Goal: Task Accomplishment & Management: Use online tool/utility

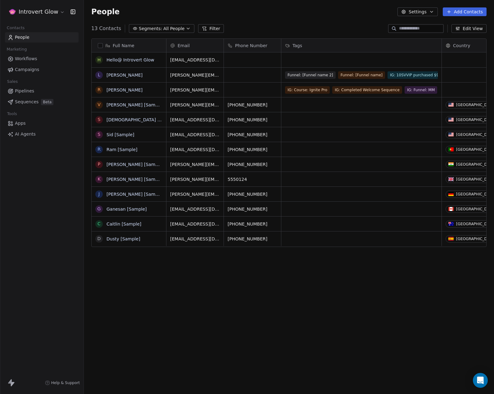
scroll to position [342, 405]
click at [53, 11] on html "Introvert Glow Contacts People Marketing Workflows Campaigns Sales Pipelines Se…" at bounding box center [247, 197] width 494 height 394
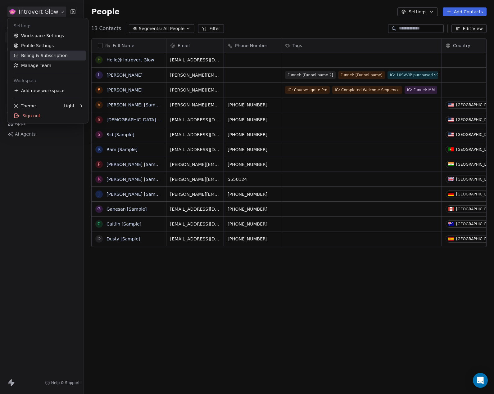
click at [49, 56] on link "Billing & Subscription" at bounding box center [48, 56] width 76 height 10
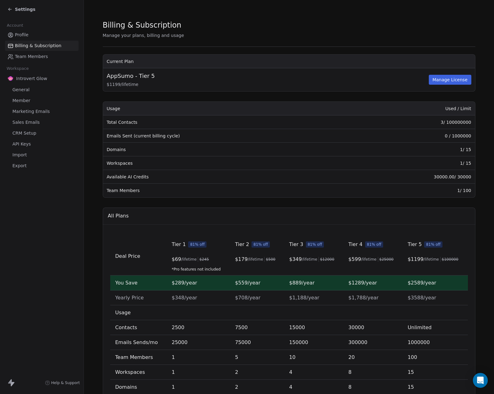
scroll to position [48, 0]
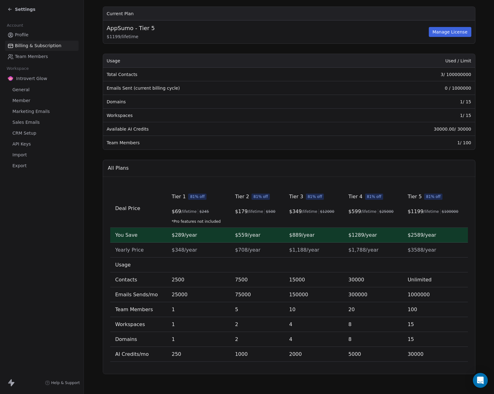
click at [25, 56] on span "Team Members" at bounding box center [31, 56] width 33 height 7
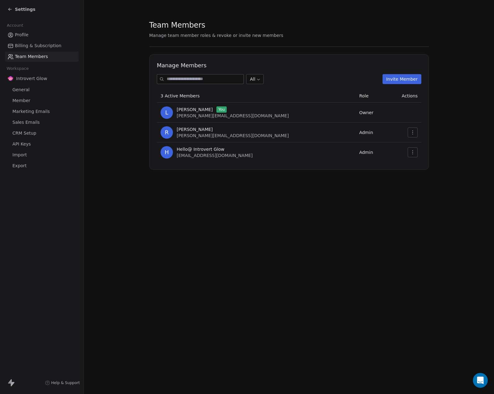
click at [25, 80] on span "Introvert Glow" at bounding box center [31, 78] width 31 height 6
click at [25, 88] on span "General" at bounding box center [20, 90] width 17 height 7
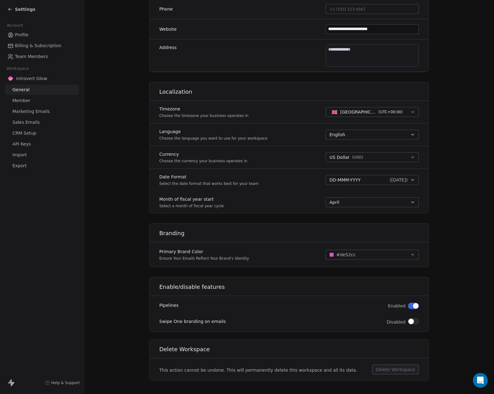
scroll to position [187, 0]
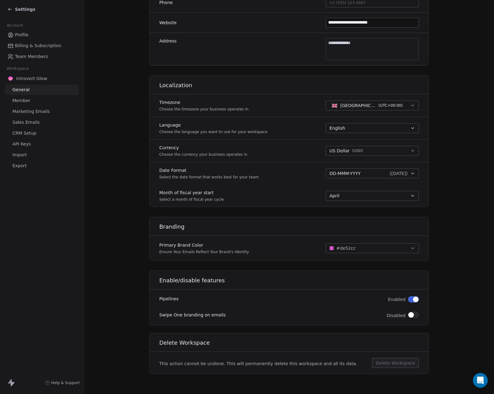
click at [19, 101] on span "Member" at bounding box center [21, 100] width 18 height 7
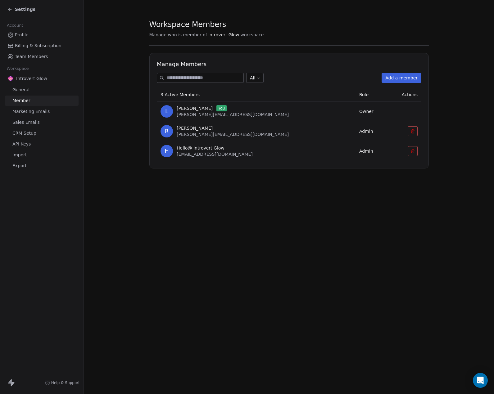
click at [19, 108] on span "Marketing Emails" at bounding box center [30, 111] width 37 height 7
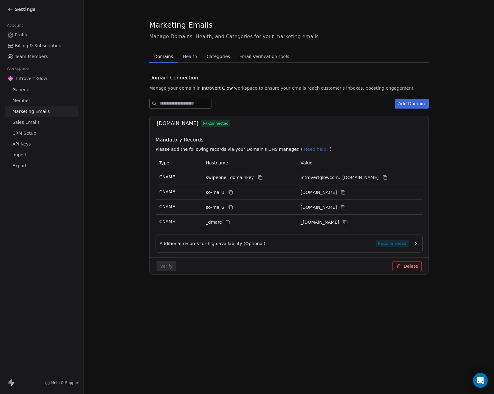
click at [20, 133] on span "CRM Setup" at bounding box center [24, 133] width 24 height 7
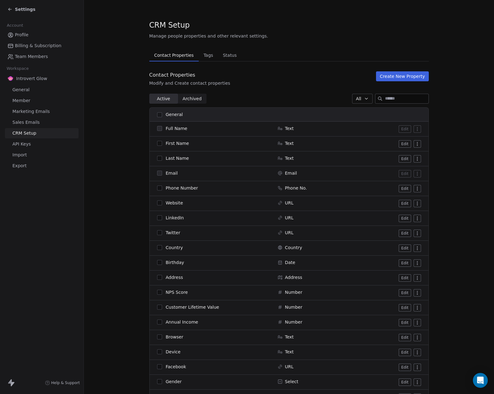
click at [21, 144] on span "API Keys" at bounding box center [21, 144] width 18 height 7
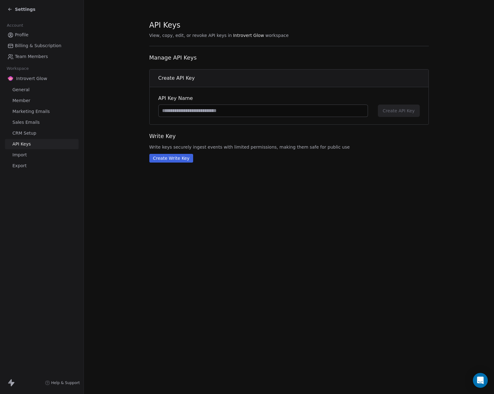
click at [24, 154] on span "Import" at bounding box center [19, 155] width 14 height 7
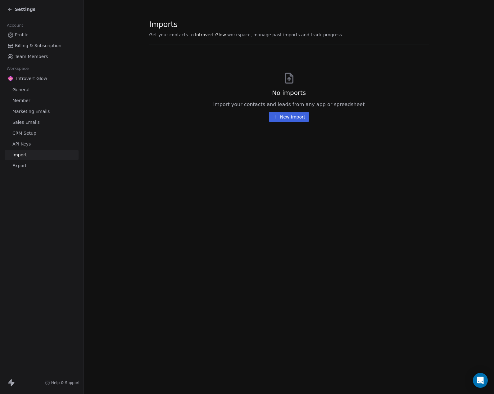
click at [25, 164] on span "Export" at bounding box center [19, 166] width 14 height 7
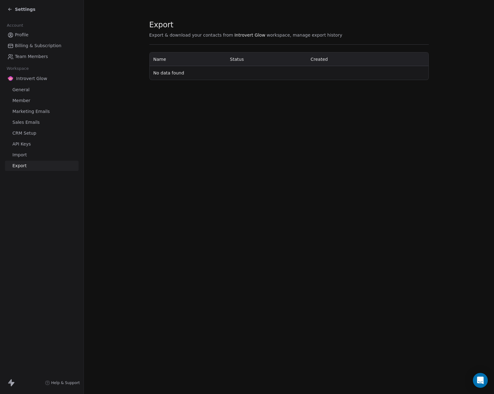
click at [24, 34] on span "Profile" at bounding box center [22, 35] width 14 height 7
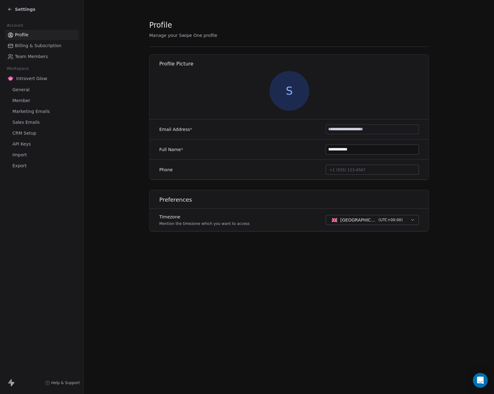
click at [22, 10] on span "Settings" at bounding box center [25, 9] width 20 height 6
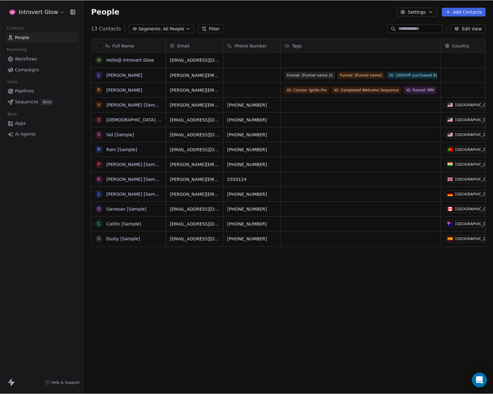
scroll to position [342, 405]
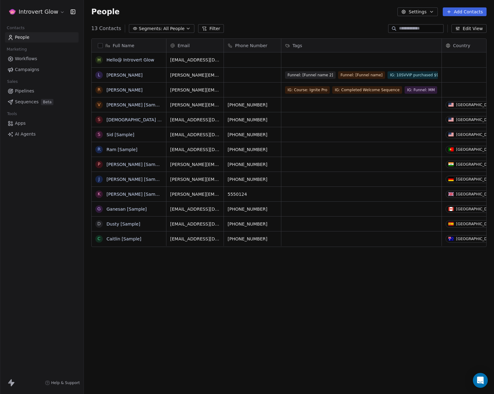
click at [23, 91] on span "Pipelines" at bounding box center [24, 91] width 19 height 7
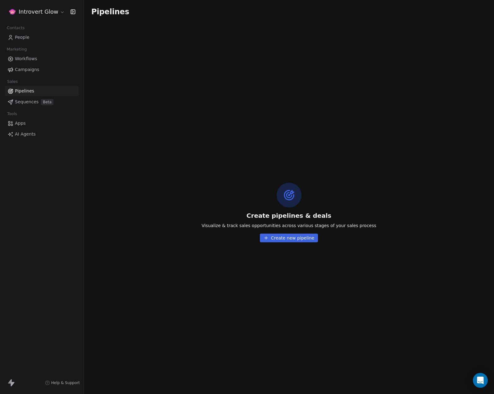
click at [293, 241] on button "Create new pipeline" at bounding box center [289, 238] width 58 height 9
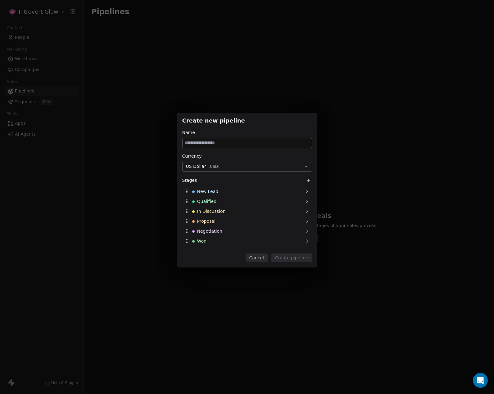
click at [193, 142] on input at bounding box center [246, 142] width 129 height 9
type input "**********"
click at [215, 201] on div "Qualified" at bounding box center [247, 201] width 130 height 10
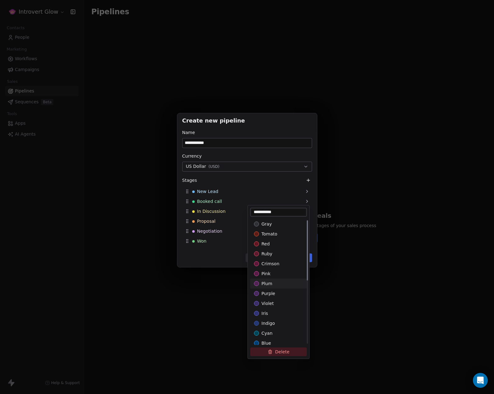
type input "**********"
click at [261, 285] on div "plum" at bounding box center [278, 283] width 49 height 6
click at [283, 212] on input "**********" at bounding box center [278, 212] width 54 height 6
click at [207, 224] on div "**********" at bounding box center [247, 196] width 494 height 187
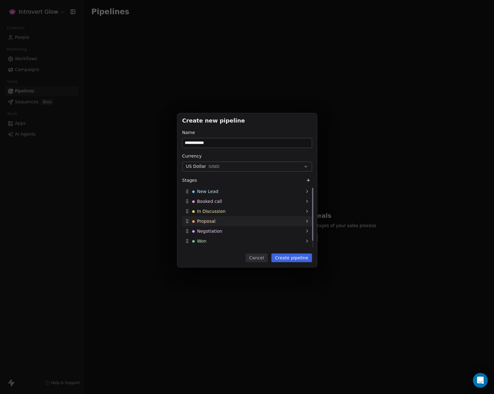
click at [309, 221] on icon at bounding box center [306, 221] width 5 height 5
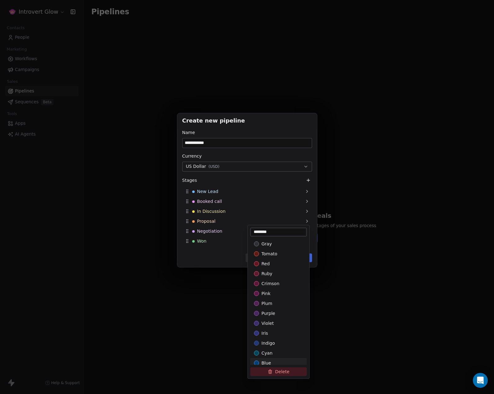
drag, startPoint x: 294, startPoint y: 369, endPoint x: 289, endPoint y: 359, distance: 11.5
click at [293, 369] on button "Delete" at bounding box center [278, 371] width 56 height 9
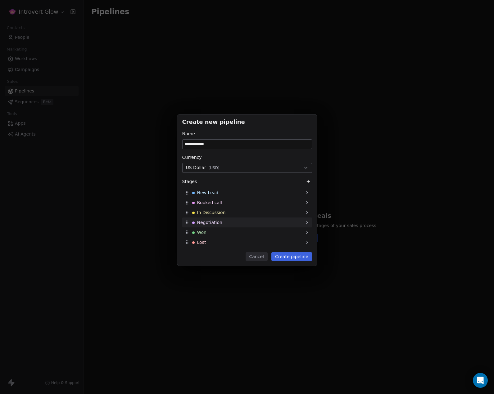
click at [218, 223] on span "Negotiation" at bounding box center [209, 222] width 25 height 6
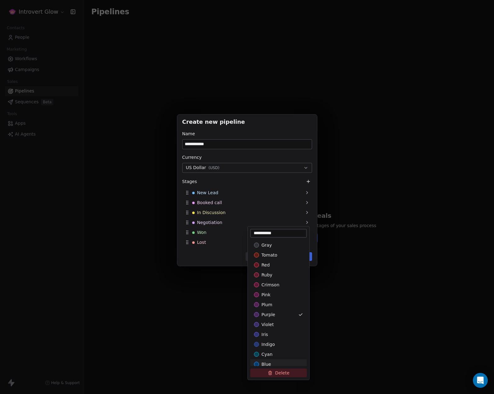
click at [284, 373] on button "Delete" at bounding box center [278, 373] width 56 height 9
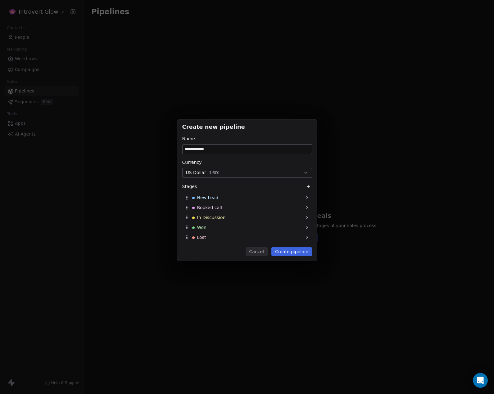
click at [296, 255] on button "Create pipeline" at bounding box center [291, 251] width 41 height 9
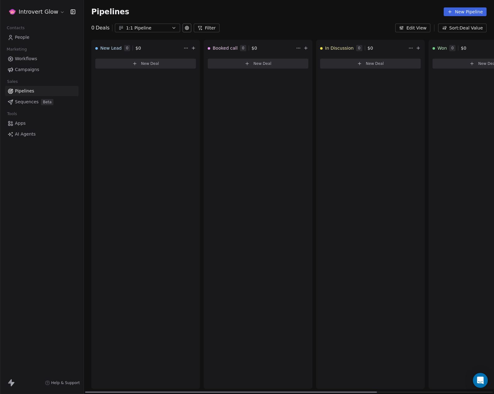
click at [141, 61] on button "New Deal" at bounding box center [145, 64] width 101 height 10
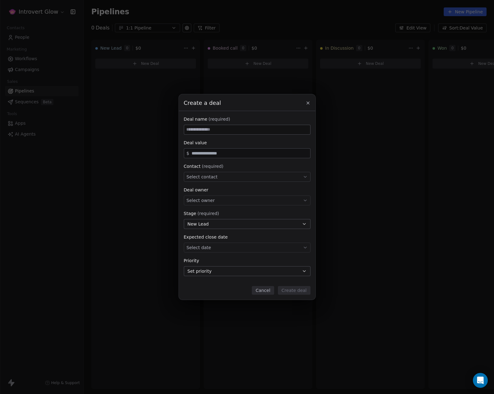
click at [204, 130] on input at bounding box center [247, 129] width 126 height 9
type input "**********"
click at [217, 153] on input "text" at bounding box center [249, 153] width 118 height 5
type input "*****"
click at [211, 181] on div "Select contact" at bounding box center [247, 177] width 127 height 10
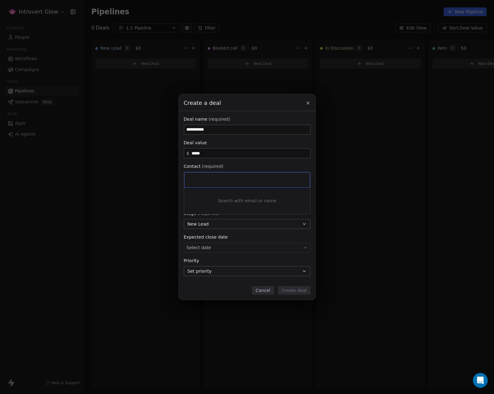
click at [211, 181] on input at bounding box center [247, 180] width 117 height 7
click at [238, 167] on div "**********" at bounding box center [247, 196] width 494 height 205
click at [215, 178] on div "Select contact" at bounding box center [247, 177] width 127 height 10
click at [233, 202] on div "Search with email or name" at bounding box center [247, 201] width 126 height 26
click at [207, 176] on div at bounding box center [246, 179] width 125 height 15
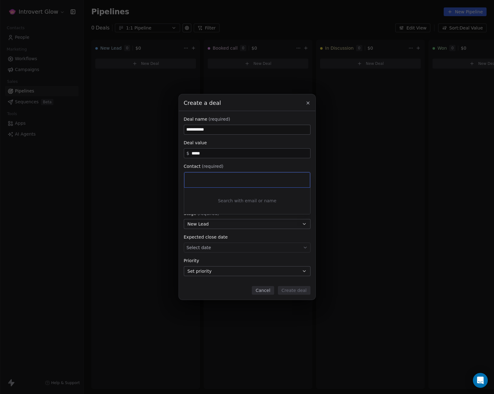
click at [213, 180] on input at bounding box center [247, 180] width 117 height 7
type input "*****"
click at [215, 197] on div "Hello@ Introvert Glow" at bounding box center [218, 195] width 41 height 4
click at [255, 164] on div "Contact (required)" at bounding box center [247, 166] width 127 height 6
click at [216, 202] on div "Select owner" at bounding box center [247, 200] width 127 height 10
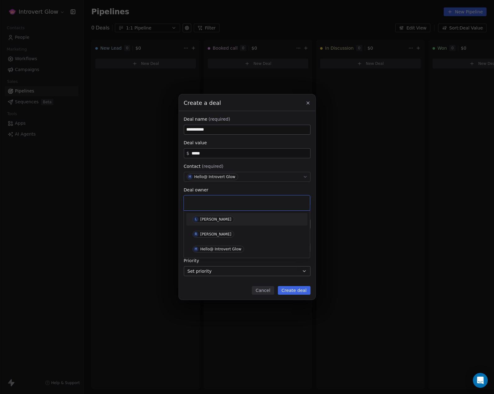
click at [211, 219] on div "[PERSON_NAME]" at bounding box center [215, 219] width 31 height 4
click at [217, 184] on div "**********" at bounding box center [247, 196] width 127 height 160
click at [237, 176] on div "H Hello@ Introvert Glow" at bounding box center [247, 177] width 127 height 10
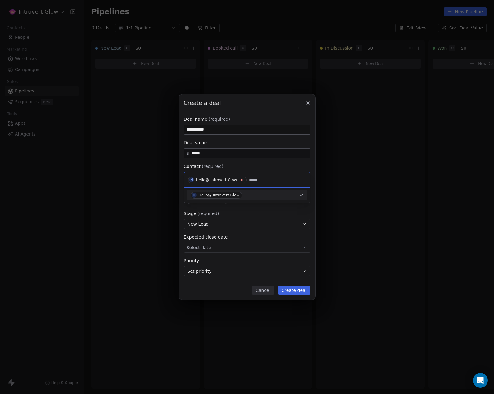
click at [240, 181] on icon at bounding box center [242, 180] width 4 height 4
click at [231, 177] on input "*****" at bounding box center [247, 180] width 117 height 7
drag, startPoint x: 203, startPoint y: 181, endPoint x: 181, endPoint y: 181, distance: 21.4
click at [181, 181] on body "**********" at bounding box center [247, 197] width 494 height 394
type input "*"
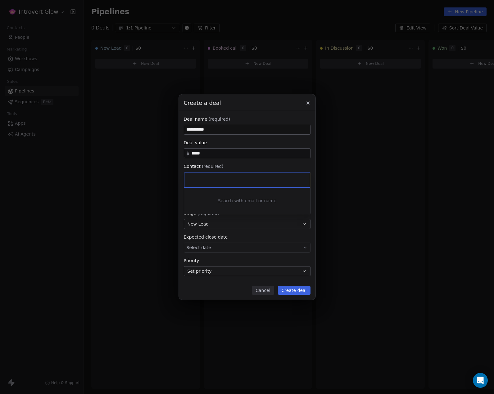
click at [208, 184] on div at bounding box center [246, 179] width 125 height 15
click at [215, 177] on input at bounding box center [247, 180] width 117 height 7
type input "*****"
click at [206, 193] on div "Hello@ Introvert Glow" at bounding box center [218, 195] width 41 height 4
click at [213, 227] on button "New Lead" at bounding box center [247, 224] width 127 height 10
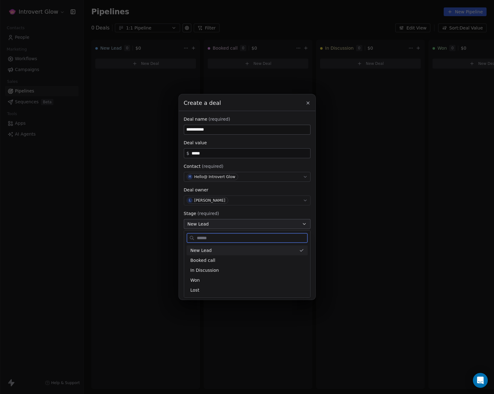
click at [211, 249] on div "New Lead" at bounding box center [243, 250] width 106 height 7
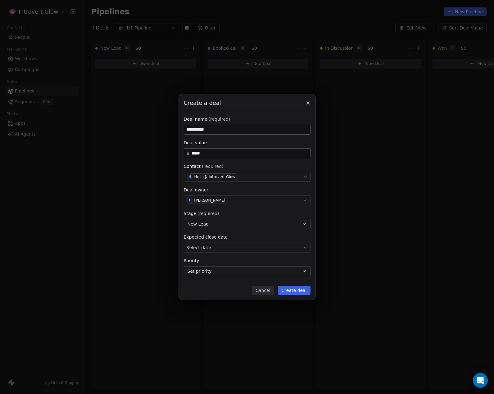
click at [237, 206] on div "**********" at bounding box center [247, 196] width 127 height 160
click at [207, 272] on span "Set priority" at bounding box center [199, 271] width 24 height 7
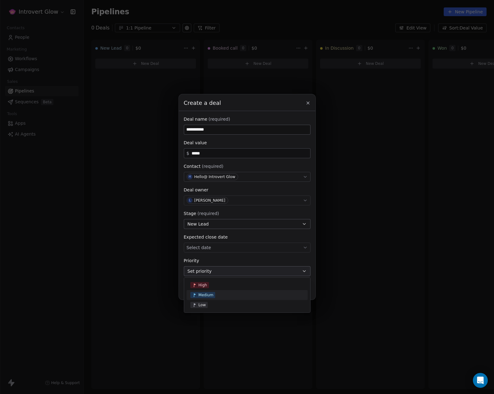
click at [207, 294] on span "Medium" at bounding box center [205, 295] width 15 height 5
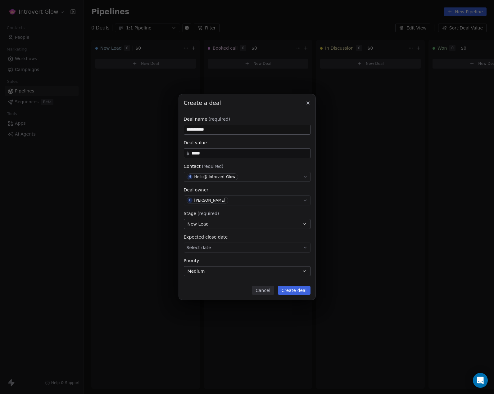
click at [240, 256] on div "**********" at bounding box center [247, 196] width 127 height 160
click at [295, 292] on button "Create deal" at bounding box center [294, 290] width 33 height 9
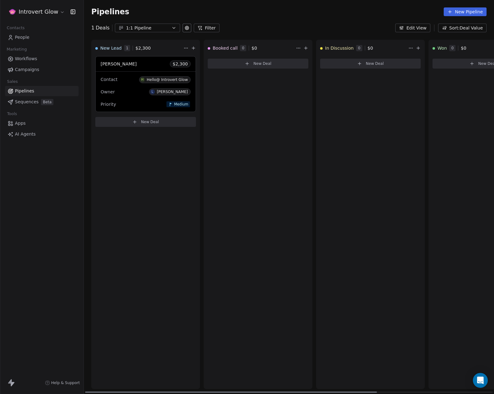
click at [355, 62] on button "New Deal" at bounding box center [370, 64] width 101 height 10
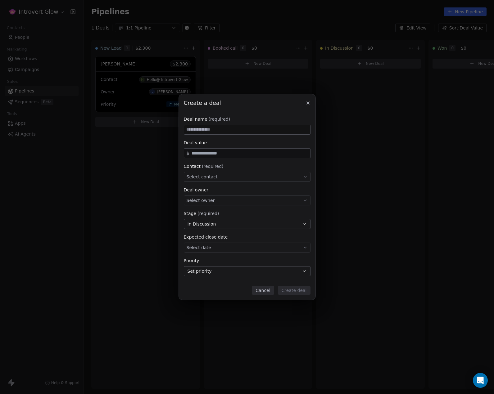
click at [235, 130] on input at bounding box center [247, 129] width 126 height 9
type input "**********"
click at [216, 154] on input "text" at bounding box center [249, 153] width 118 height 5
type input "*****"
click at [216, 177] on div "Select contact" at bounding box center [247, 177] width 127 height 10
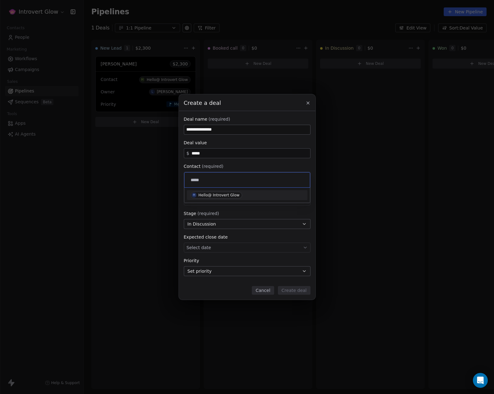
type input "*****"
click at [200, 191] on div "H Hello@ Introvert Glow" at bounding box center [247, 195] width 120 height 10
click at [217, 199] on div "Select owner" at bounding box center [247, 200] width 127 height 10
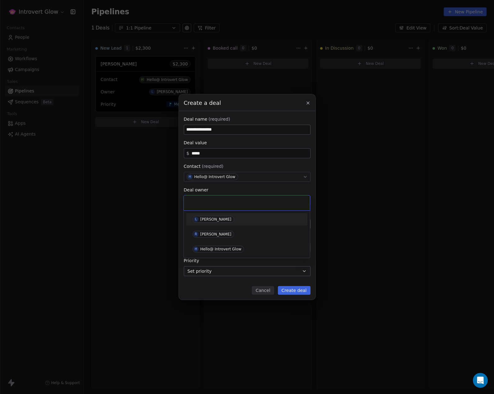
click at [208, 217] on span "L [PERSON_NAME]" at bounding box center [213, 219] width 42 height 7
click at [233, 211] on div "Stage (required)" at bounding box center [247, 213] width 127 height 6
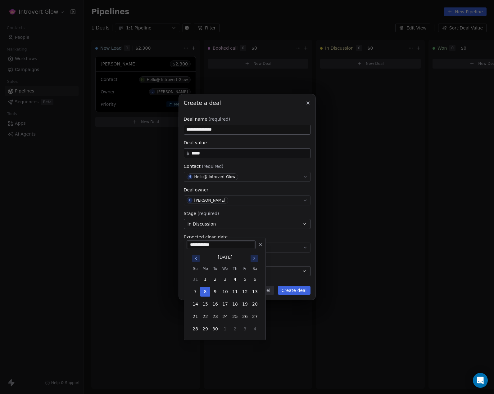
click at [223, 246] on body "**********" at bounding box center [247, 197] width 494 height 394
click at [255, 257] on icon "Go to next month" at bounding box center [254, 258] width 5 height 5
click at [243, 330] on button "31" at bounding box center [245, 329] width 10 height 10
type input "**********"
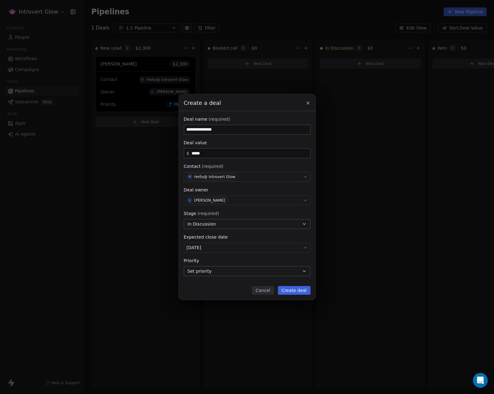
click at [239, 212] on div "Stage (required)" at bounding box center [247, 213] width 127 height 6
click at [211, 270] on button "Set priority" at bounding box center [247, 271] width 127 height 10
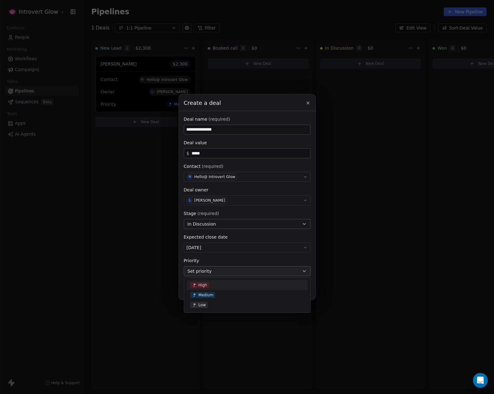
click at [208, 285] on span "High" at bounding box center [199, 285] width 19 height 6
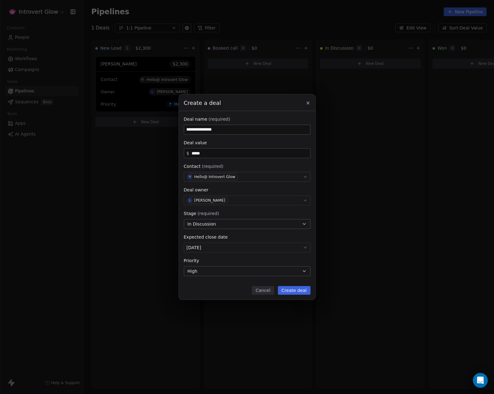
click at [298, 288] on button "Create deal" at bounding box center [294, 290] width 33 height 9
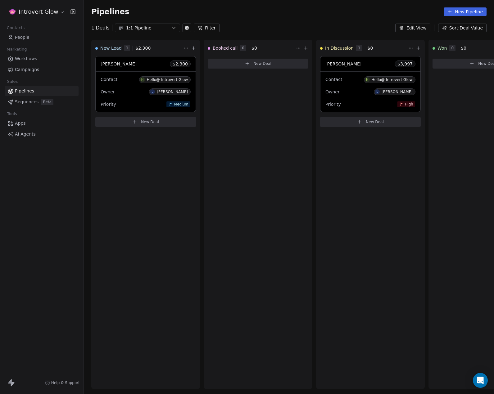
click at [262, 15] on div "Pipelines New Pipeline" at bounding box center [288, 11] width 395 height 9
click at [262, 17] on div "Pipelines New Pipeline" at bounding box center [289, 12] width 410 height 24
click at [422, 28] on button "Edit View" at bounding box center [412, 28] width 35 height 9
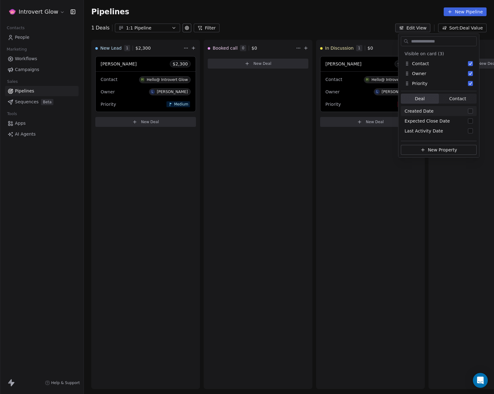
click at [367, 18] on div "Pipelines New Pipeline" at bounding box center [289, 12] width 410 height 24
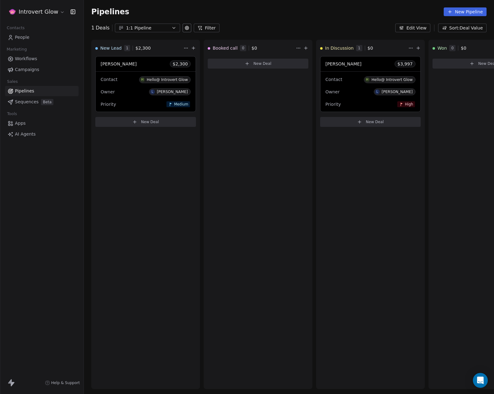
click at [17, 123] on span "Apps" at bounding box center [20, 123] width 11 height 7
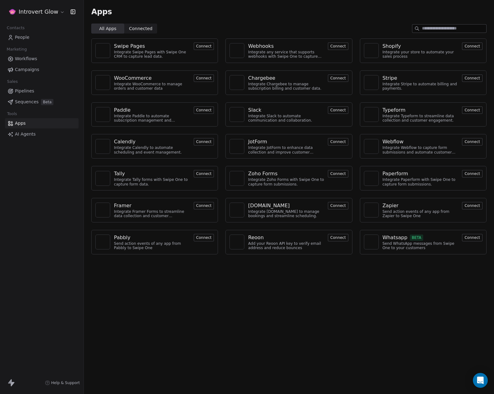
click at [204, 47] on button "Connect" at bounding box center [204, 45] width 20 height 7
click at [203, 47] on button "Connect" at bounding box center [204, 45] width 20 height 7
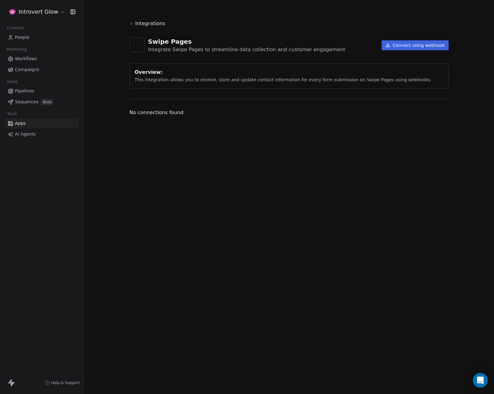
click at [408, 44] on button "Connect using webhook" at bounding box center [414, 45] width 67 height 10
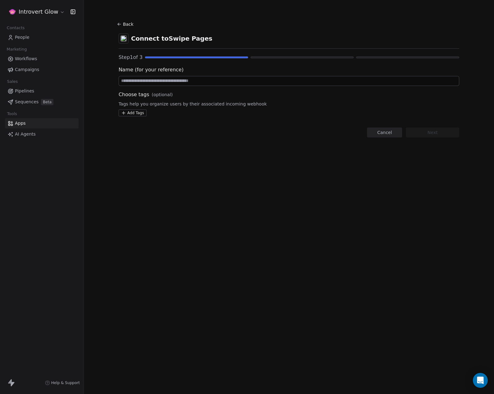
click at [172, 81] on input at bounding box center [289, 80] width 340 height 9
type input "**********"
click at [456, 135] on button "Next" at bounding box center [431, 132] width 53 height 10
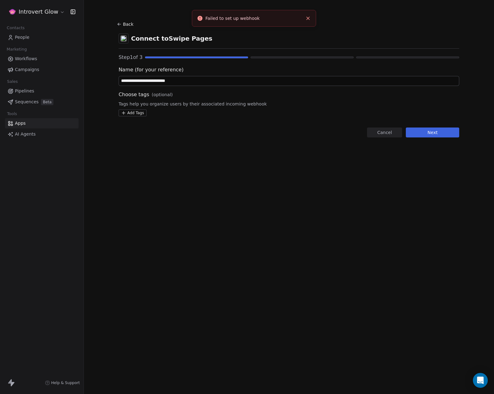
click at [310, 18] on icon "Close toast" at bounding box center [308, 19] width 6 height 6
click at [419, 132] on button "Next" at bounding box center [431, 132] width 53 height 10
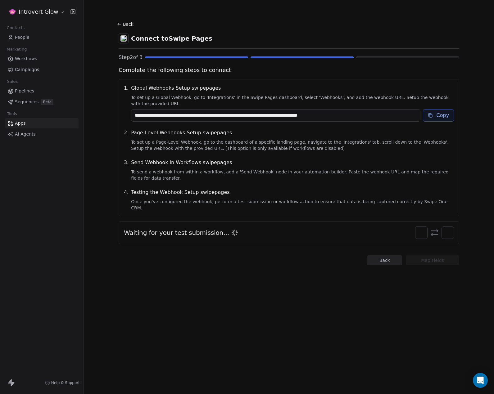
click at [431, 115] on icon at bounding box center [429, 115] width 5 height 5
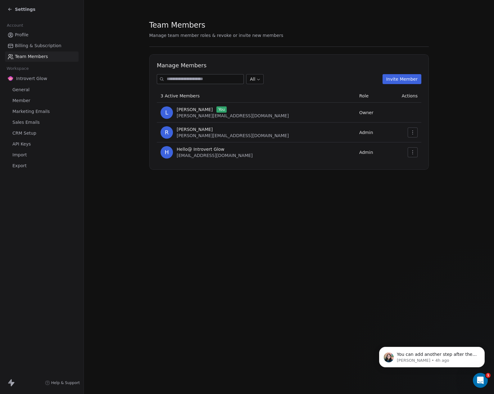
scroll to position [433, 0]
